Goal: Task Accomplishment & Management: Use online tool/utility

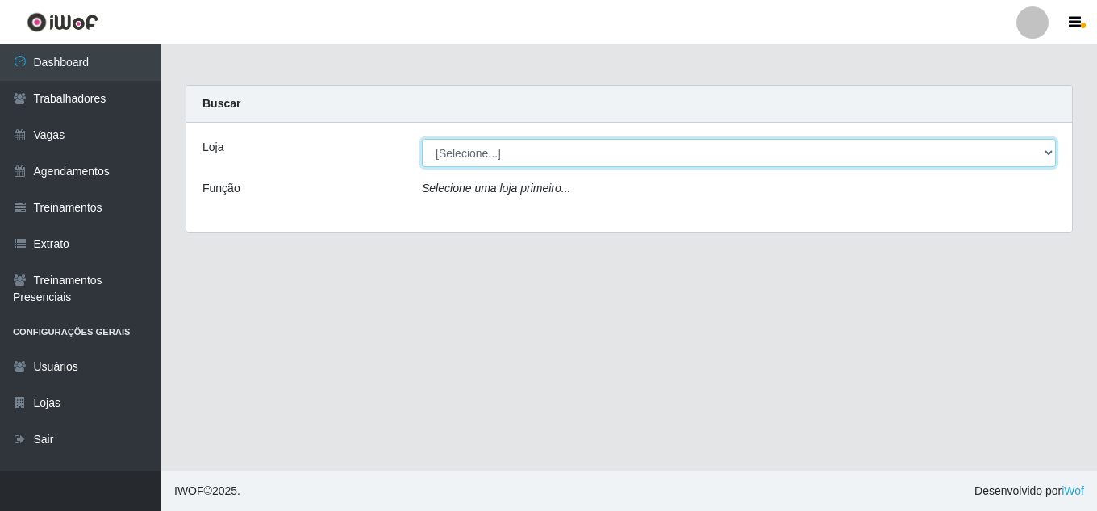
click at [635, 159] on select "[Selecione...] Jaguaribe Grill Restaurante" at bounding box center [739, 153] width 634 height 28
select select "311"
click at [422, 139] on select "[Selecione...] Jaguaribe Grill Restaurante" at bounding box center [739, 153] width 634 height 28
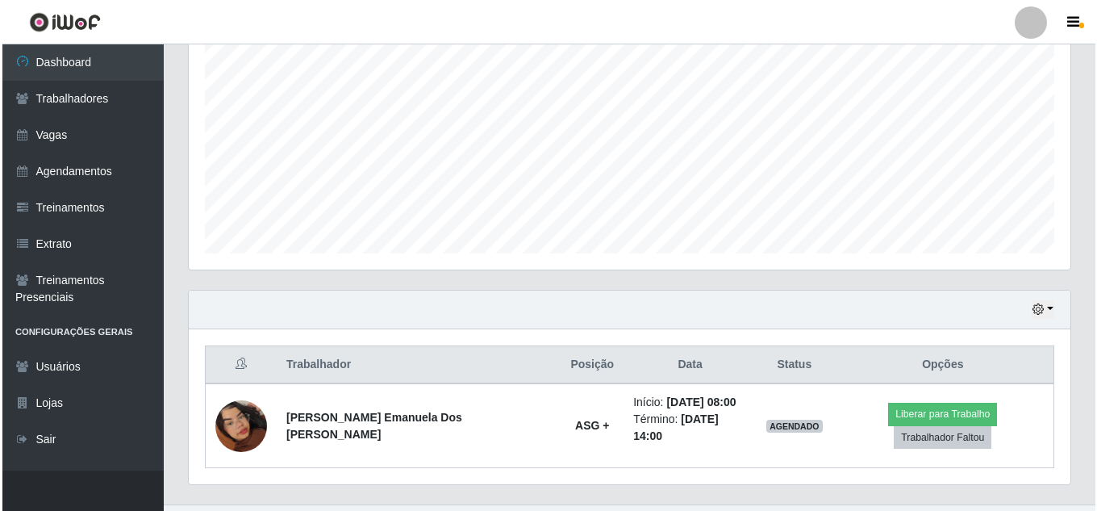
scroll to position [345, 0]
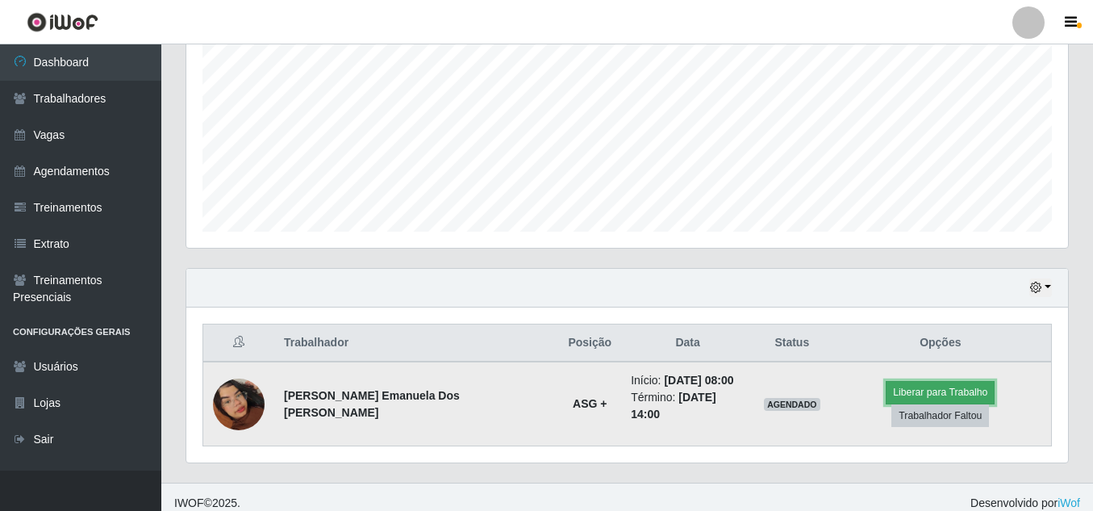
click at [897, 393] on button "Liberar para Trabalho" at bounding box center [940, 392] width 109 height 23
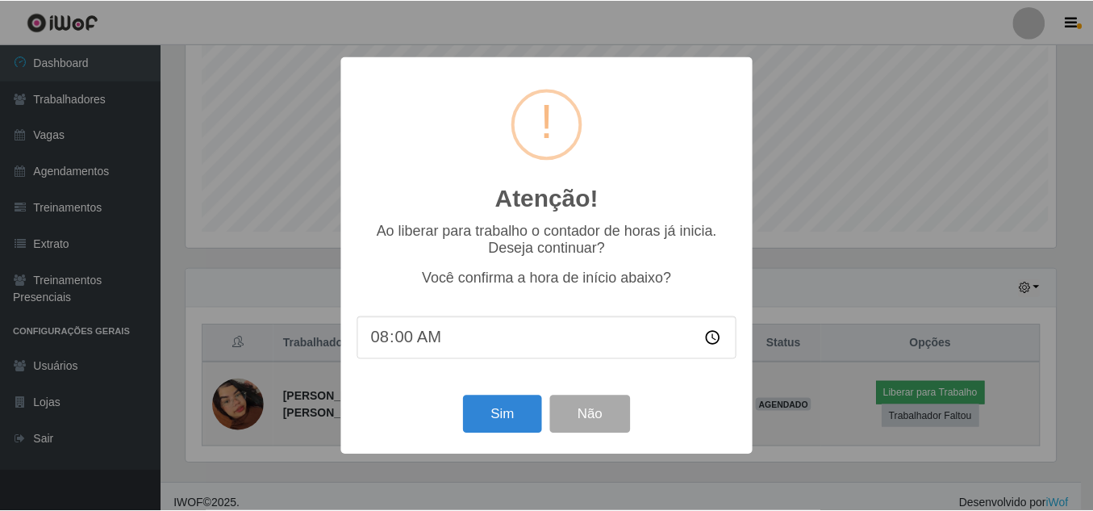
scroll to position [335, 874]
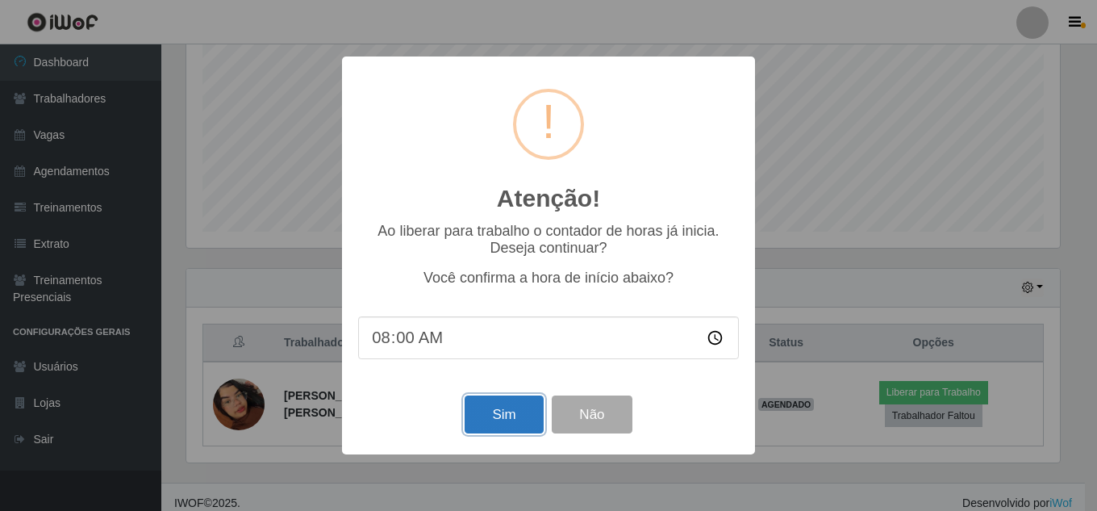
click at [543, 424] on button "Sim" at bounding box center [504, 414] width 78 height 38
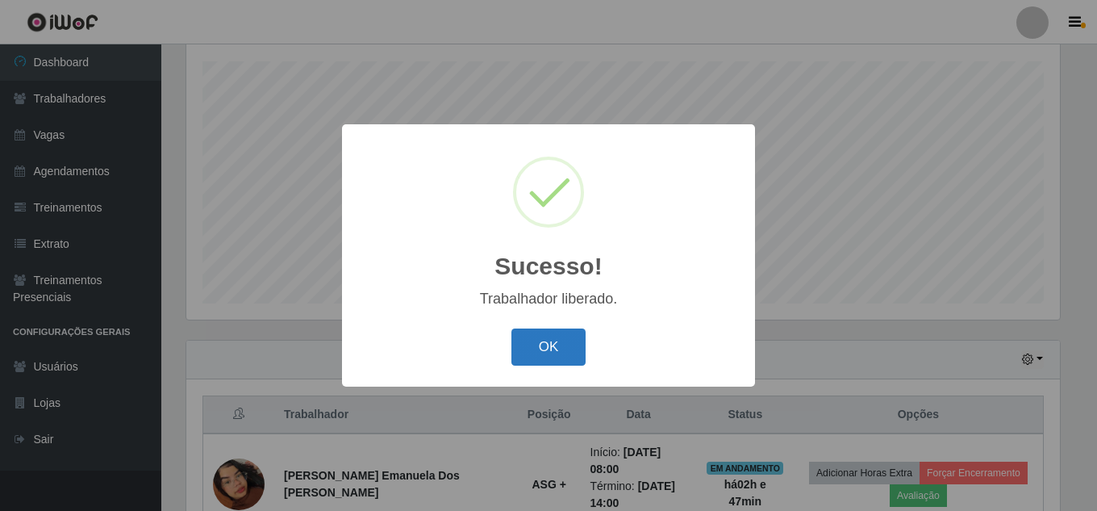
click at [569, 349] on button "OK" at bounding box center [549, 347] width 75 height 38
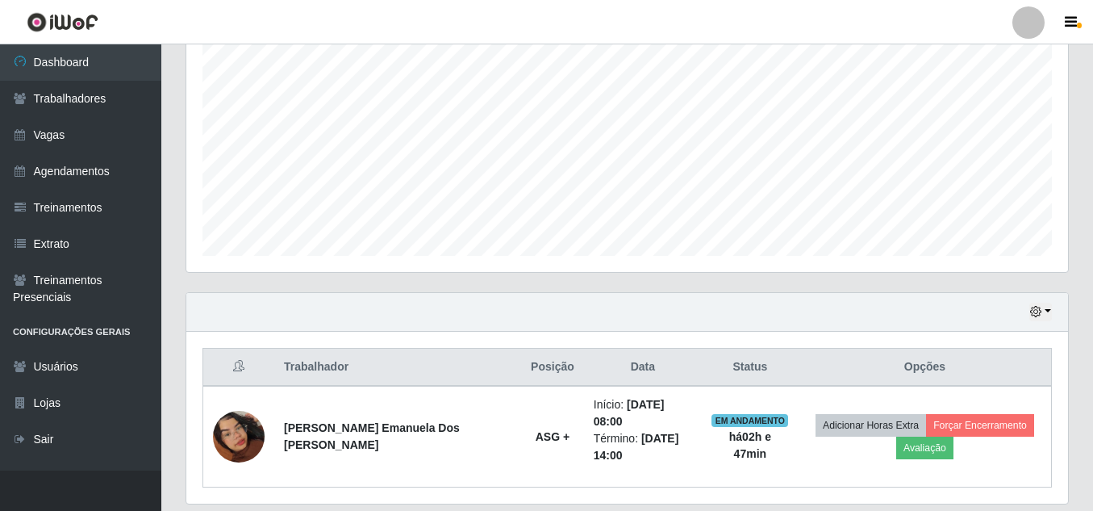
scroll to position [357, 0]
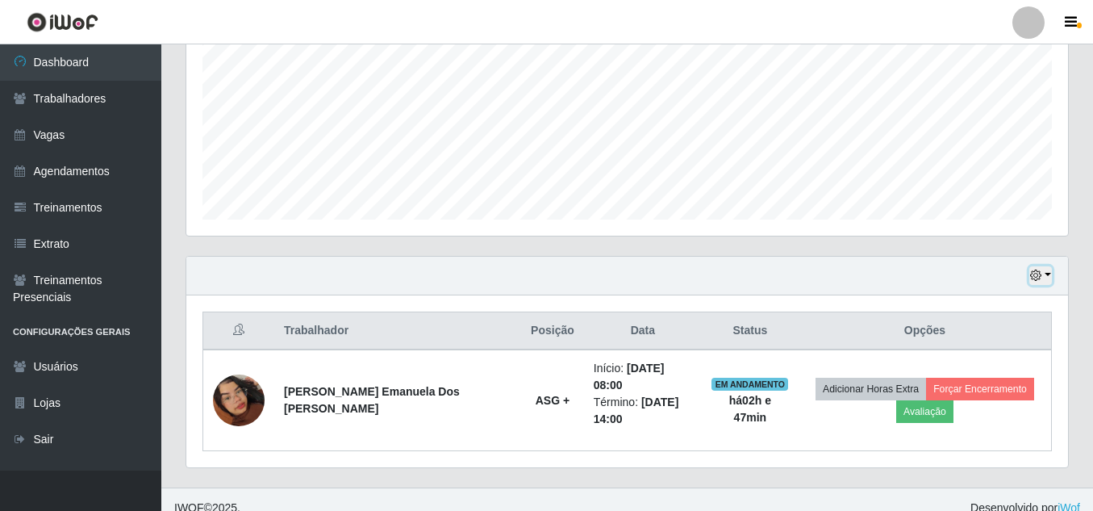
click at [1034, 281] on icon "button" at bounding box center [1035, 274] width 11 height 11
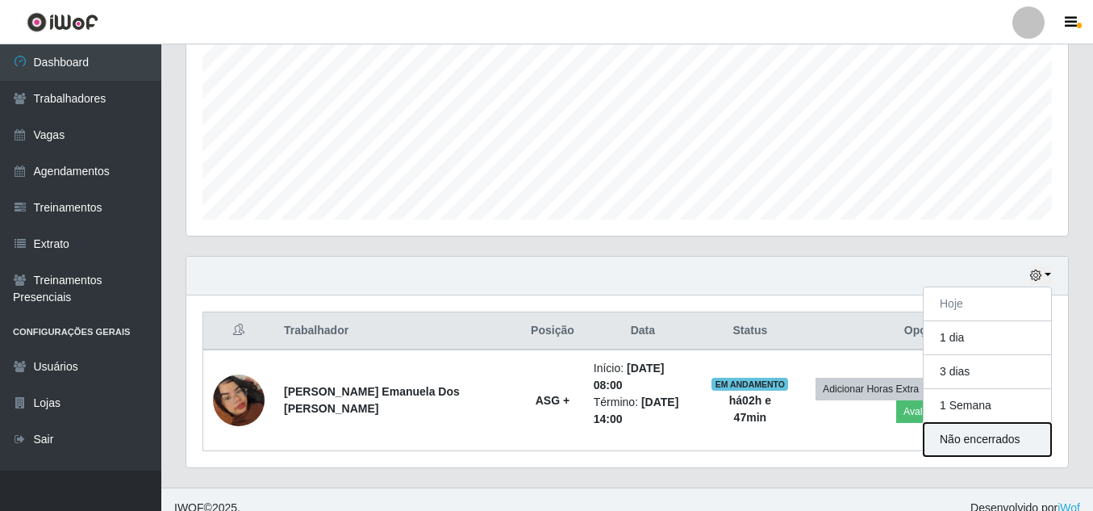
click at [968, 440] on button "Não encerrados" at bounding box center [987, 439] width 127 height 33
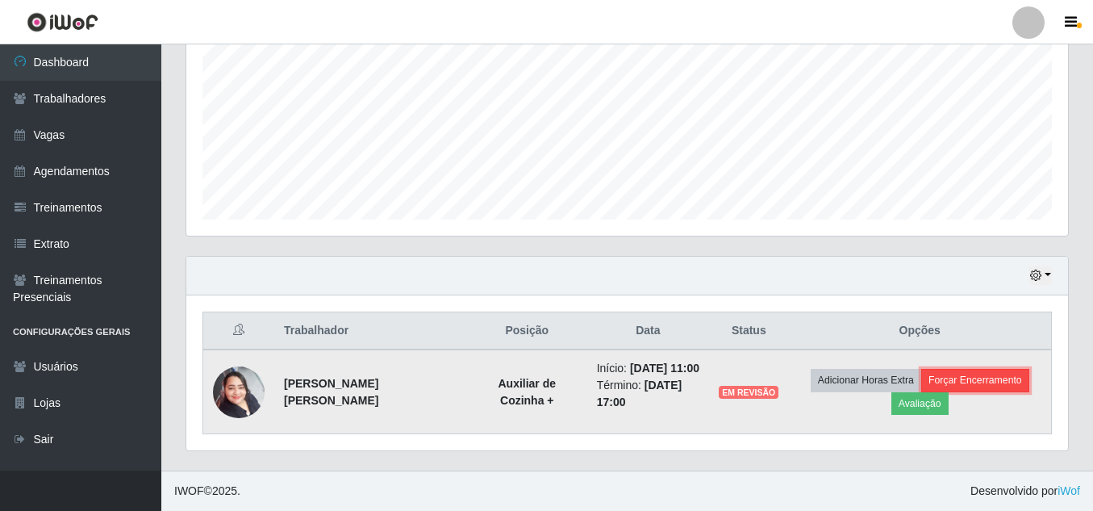
click at [957, 374] on button "Forçar Encerramento" at bounding box center [975, 380] width 108 height 23
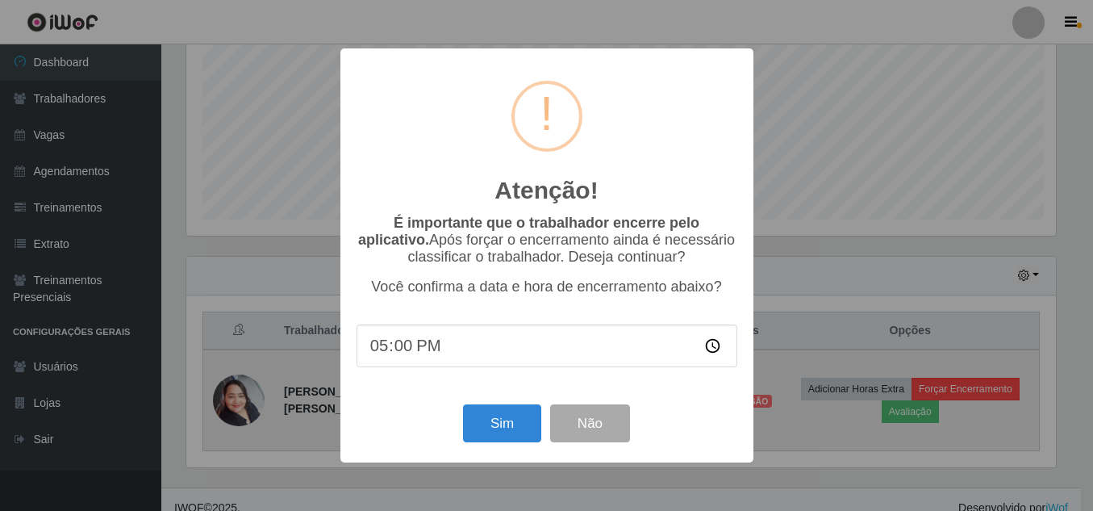
scroll to position [335, 874]
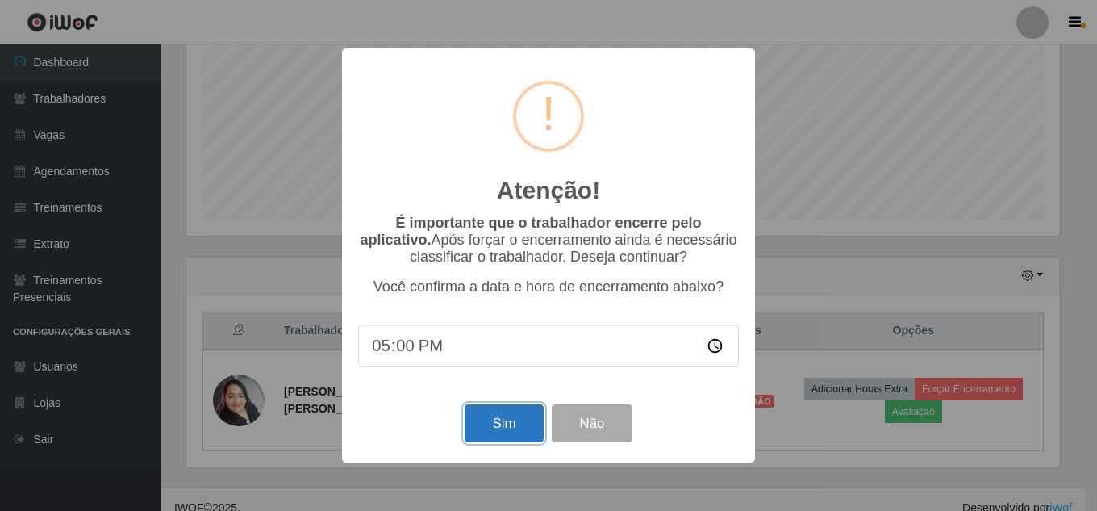
click at [503, 428] on button "Sim" at bounding box center [504, 423] width 78 height 38
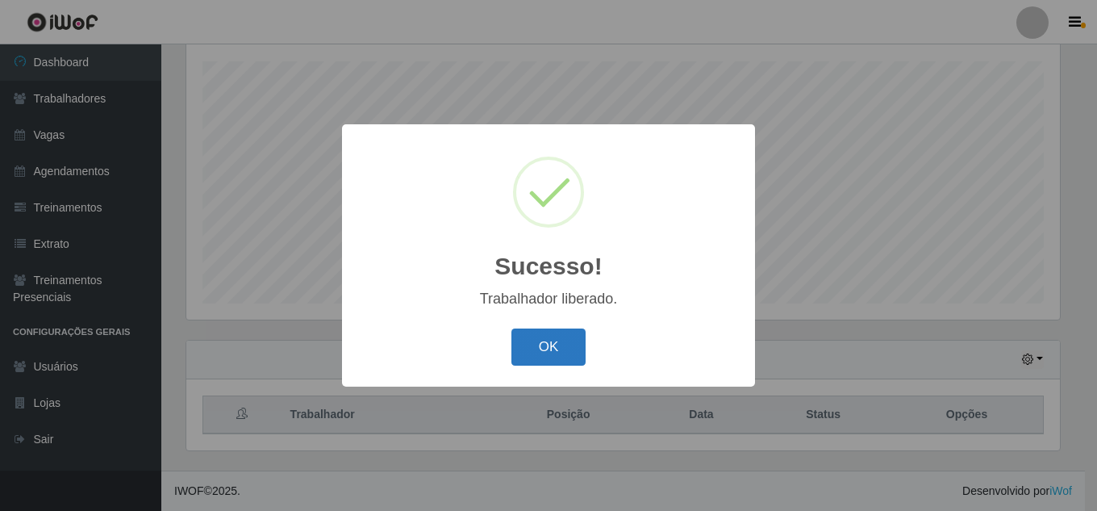
click at [565, 341] on button "OK" at bounding box center [549, 347] width 75 height 38
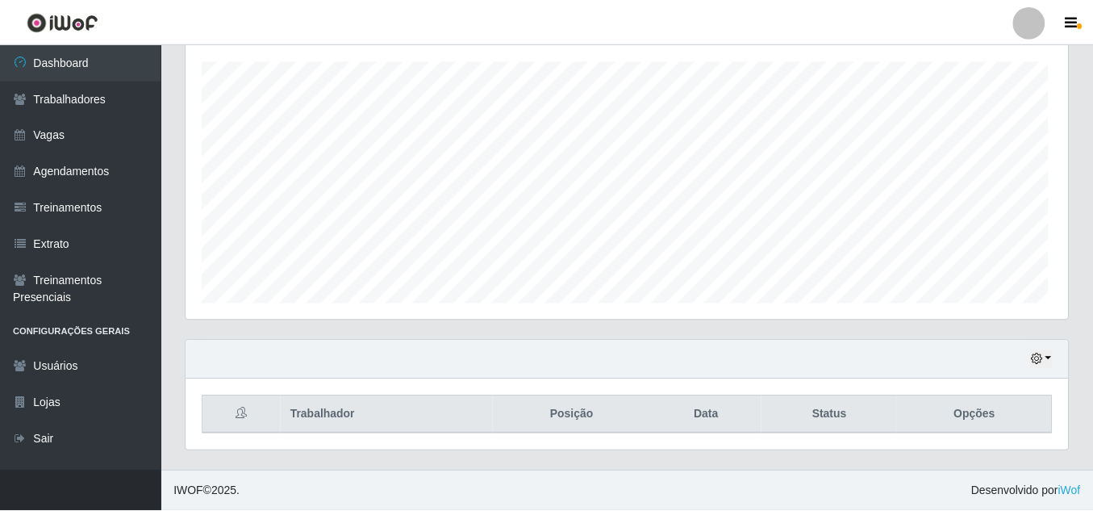
scroll to position [335, 882]
